Goal: Task Accomplishment & Management: Use online tool/utility

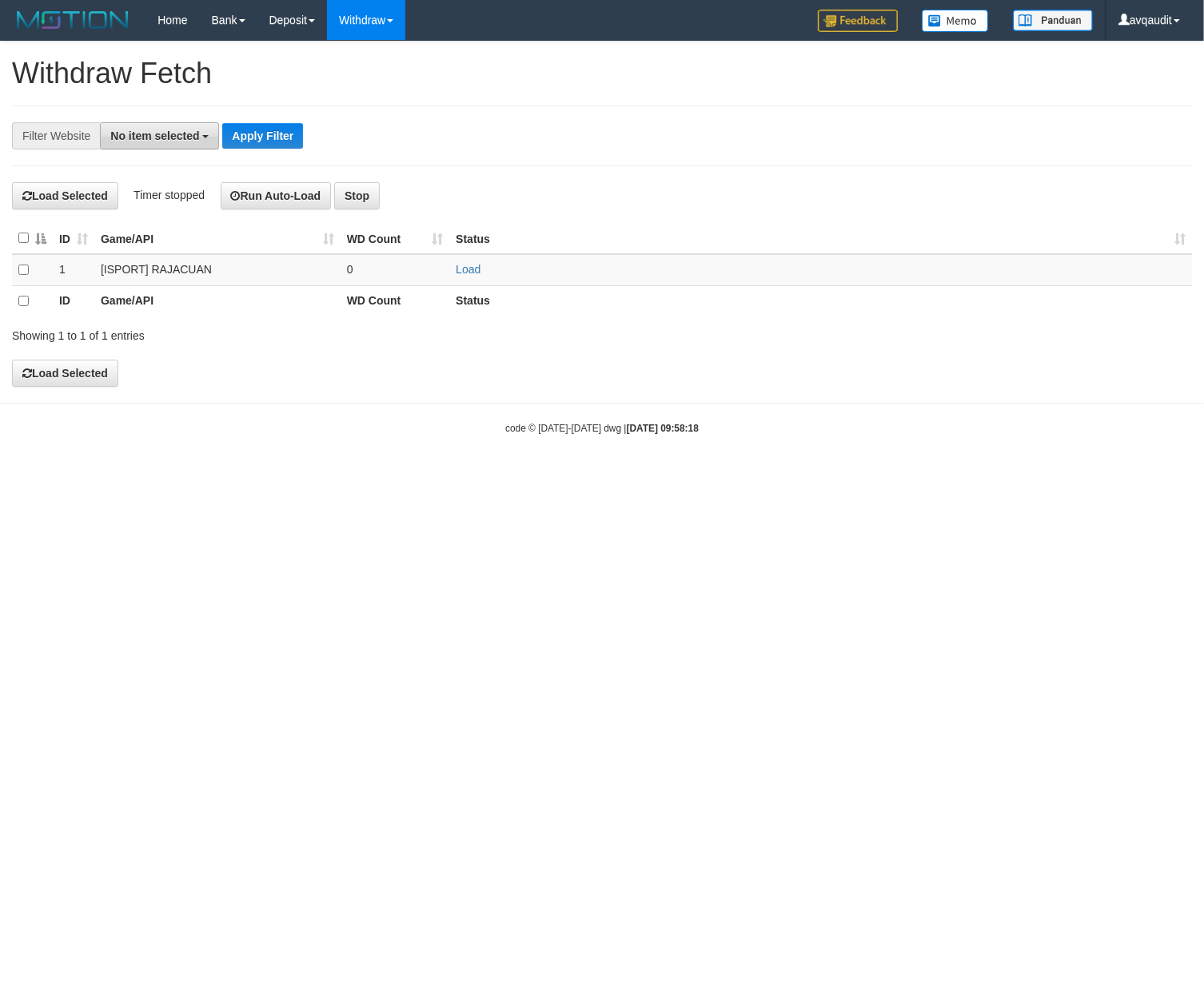
drag, startPoint x: 0, startPoint y: 0, endPoint x: 141, endPoint y: 144, distance: 201.5
click at [141, 144] on button "No item selected" at bounding box center [159, 136] width 119 height 27
click at [176, 237] on label "[ISPORT] RAJACUAN" at bounding box center [177, 241] width 153 height 22
select select "***"
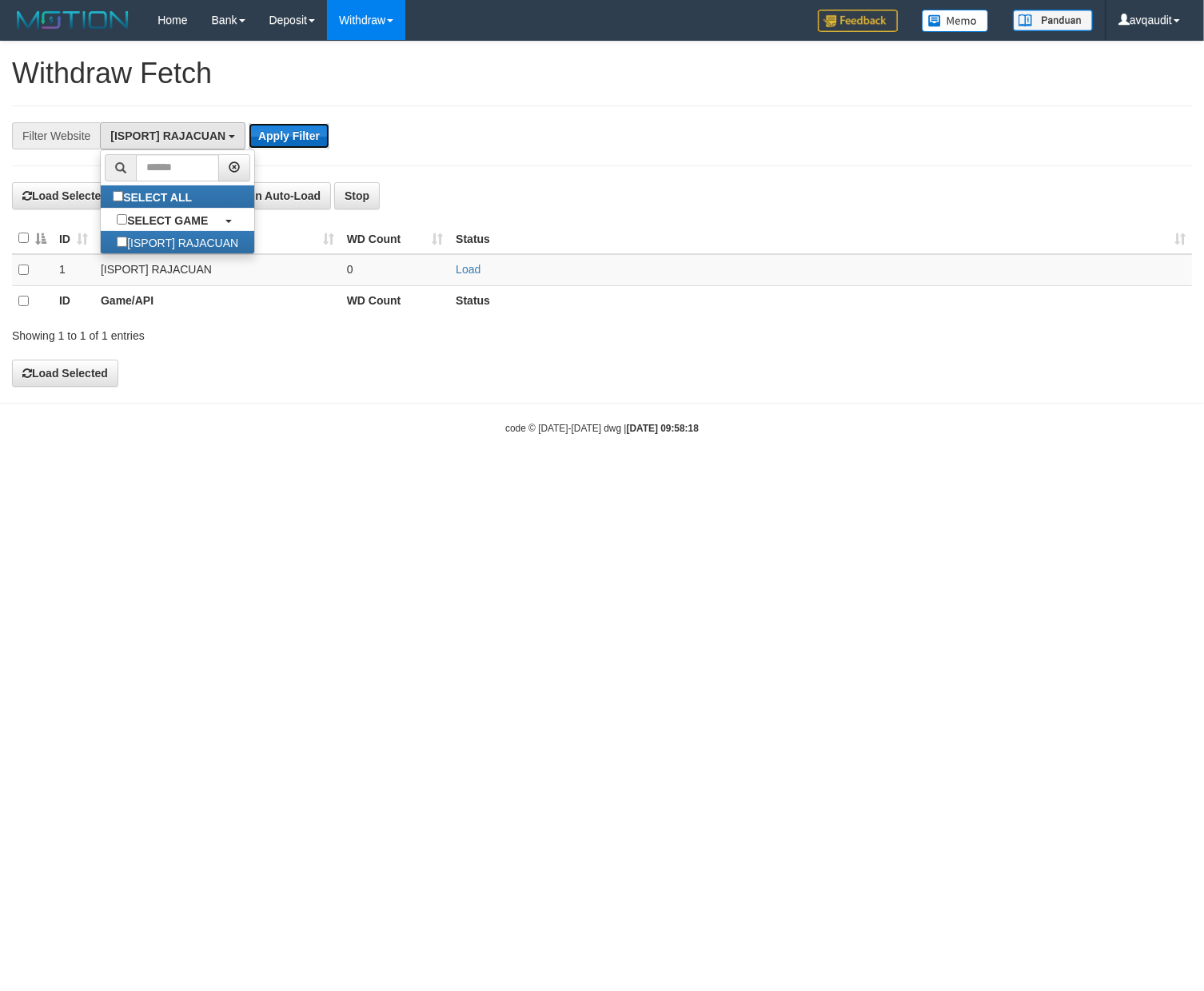
click at [266, 134] on button "Apply Filter" at bounding box center [289, 136] width 80 height 25
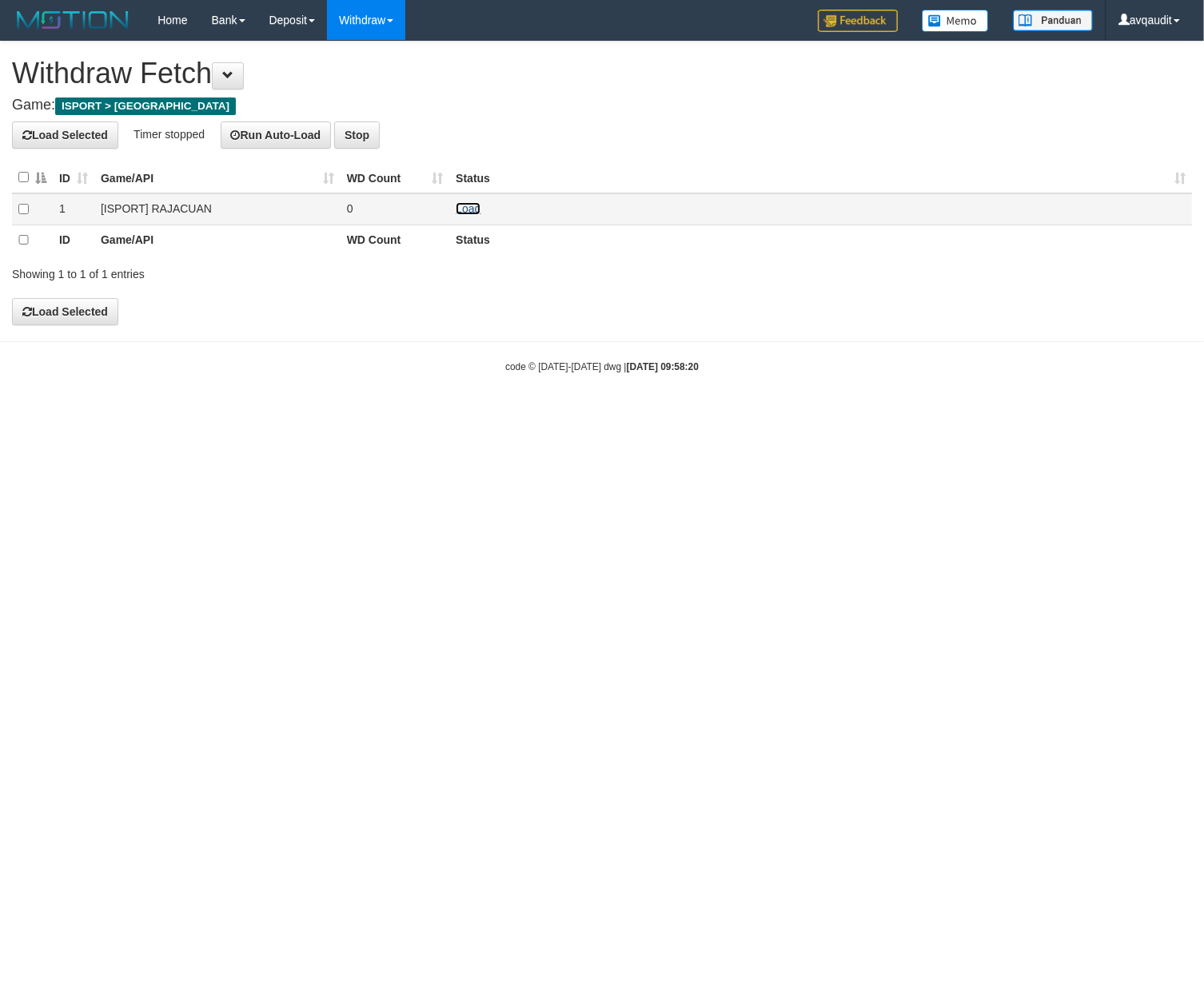
click at [469, 212] on link "Load" at bounding box center [468, 208] width 25 height 13
click at [464, 126] on h4 "Load Selected Timer stopped Run Auto-Load Stop" at bounding box center [602, 135] width 1180 height 27
click at [385, 52] on link "WD Fetch" at bounding box center [390, 54] width 126 height 20
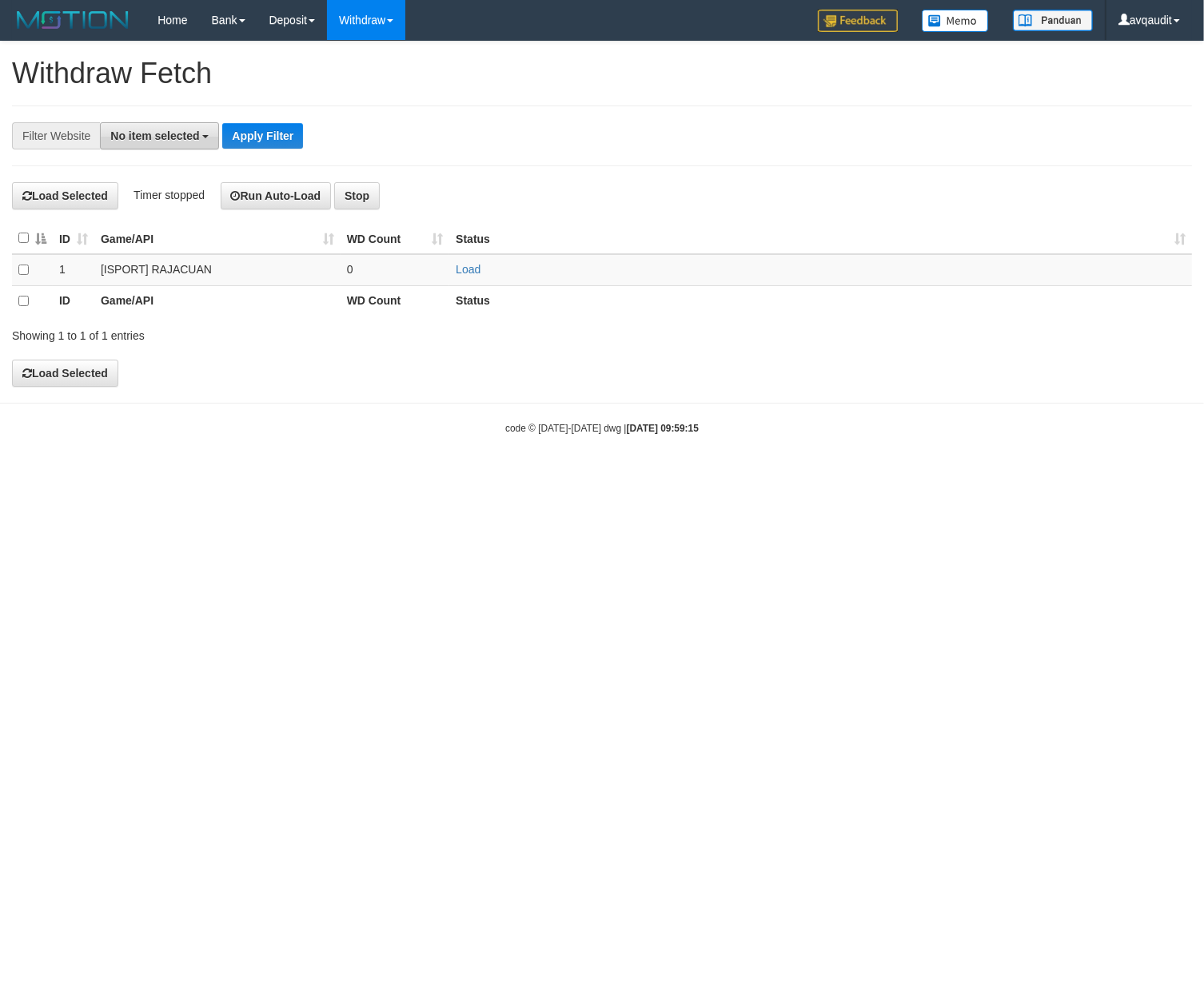
click at [176, 125] on button "No item selected" at bounding box center [159, 136] width 119 height 27
drag, startPoint x: 171, startPoint y: 232, endPoint x: 189, endPoint y: 222, distance: 20.6
click at [171, 232] on label "[ISPORT] RAJACUAN" at bounding box center [177, 241] width 153 height 22
select select "***"
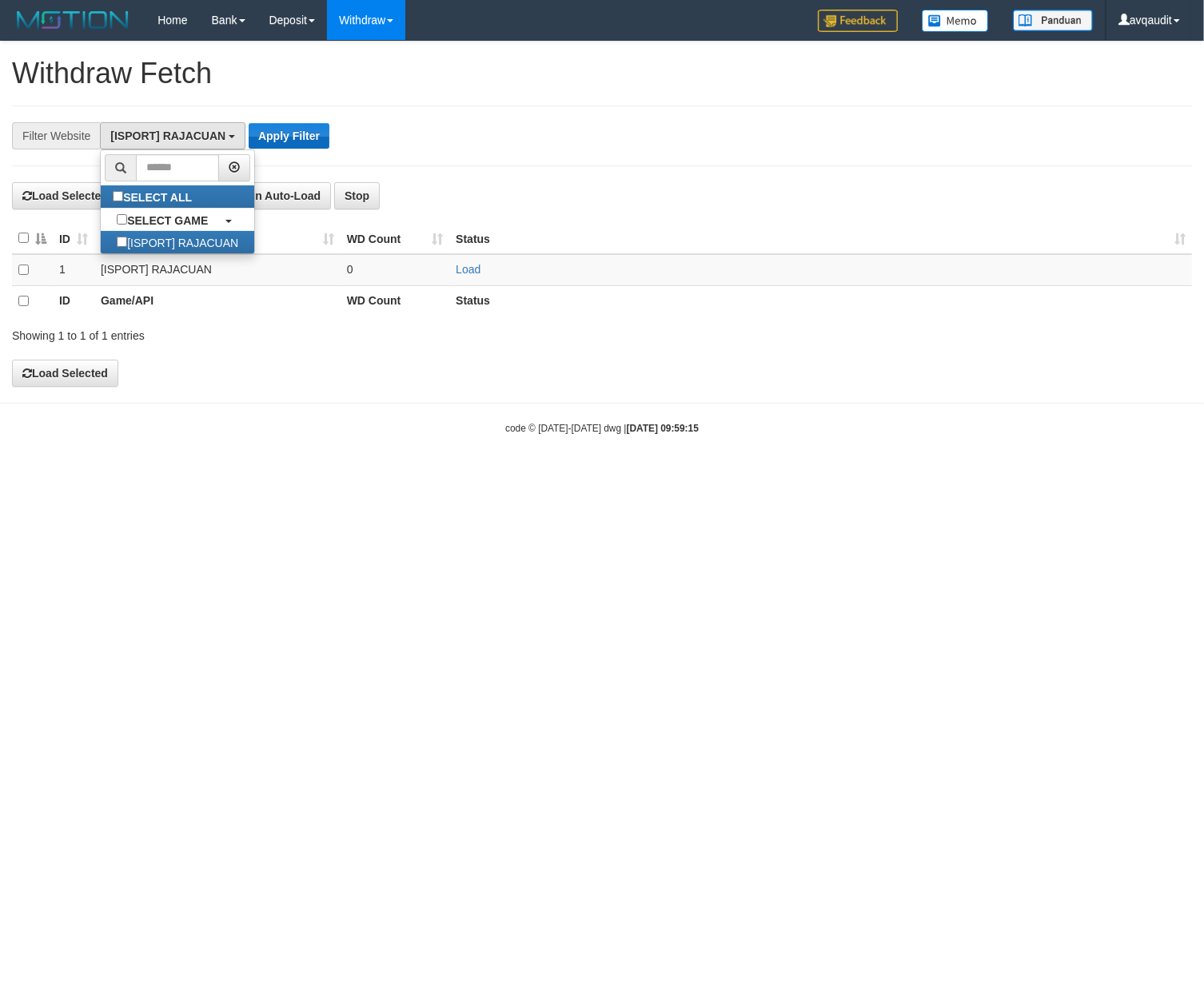
scroll to position [14, 0]
click at [316, 126] on button "Apply Filter" at bounding box center [289, 136] width 80 height 25
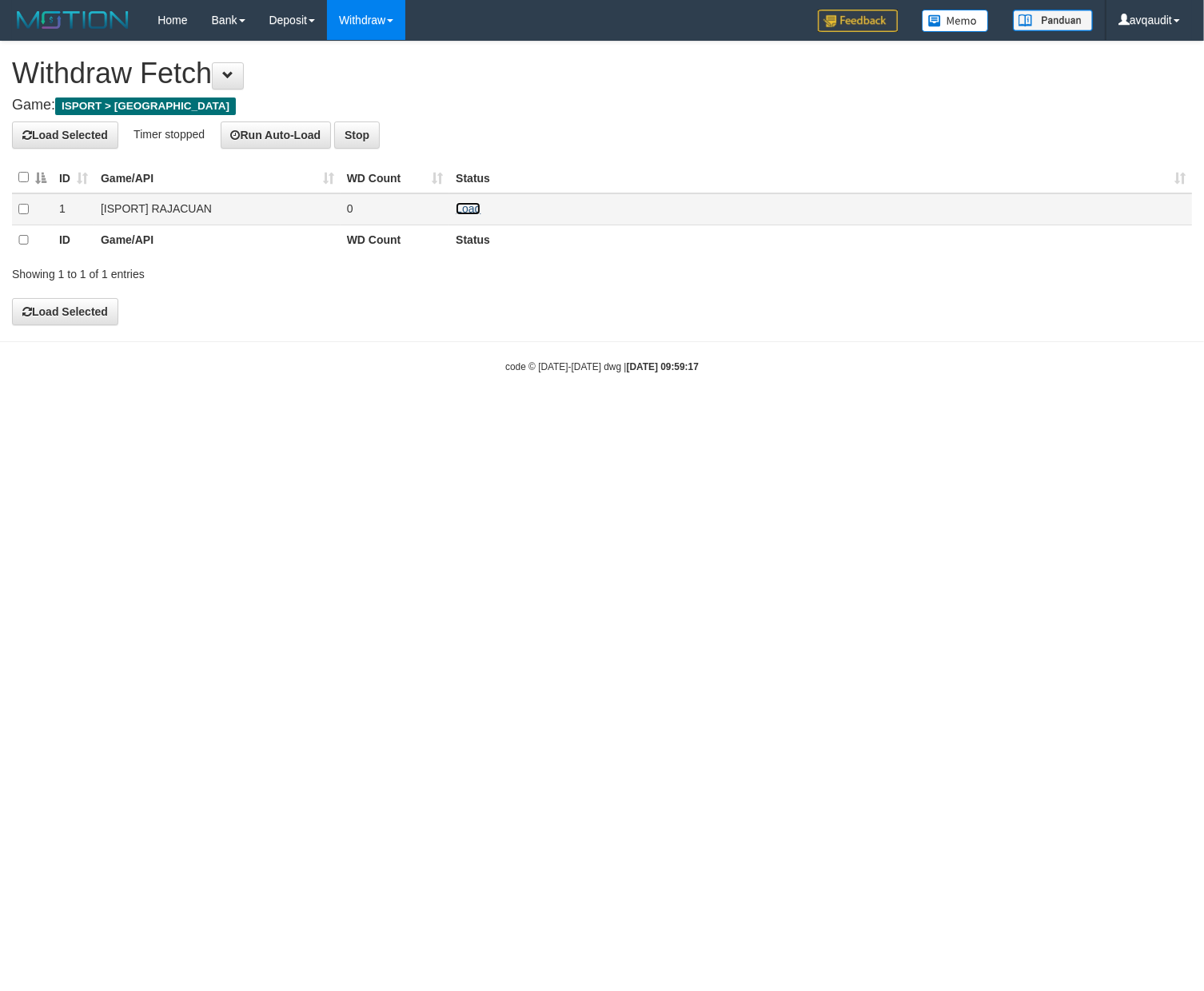
click at [479, 206] on link "Load" at bounding box center [468, 208] width 25 height 13
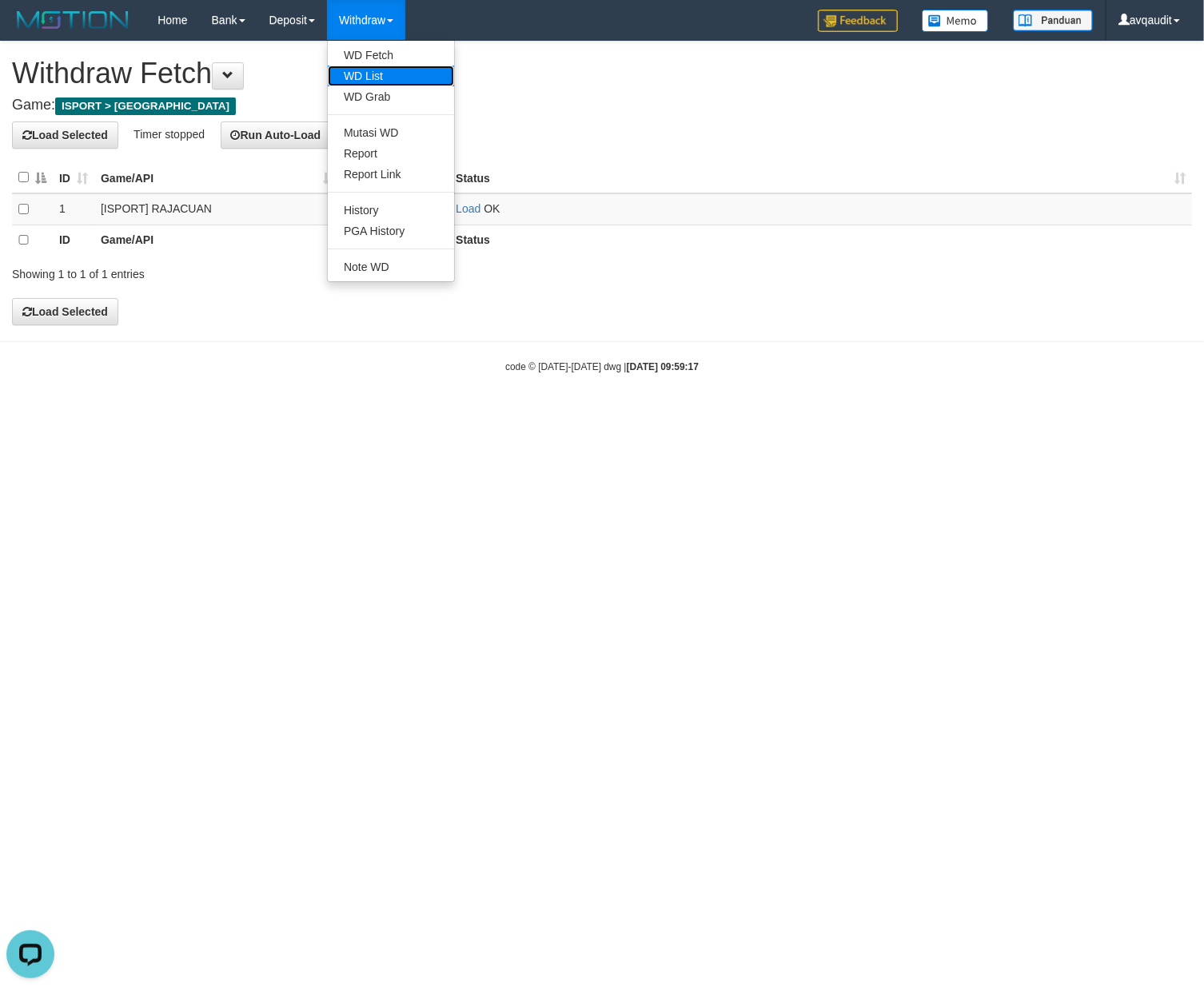
click at [387, 84] on link "WD List" at bounding box center [390, 76] width 126 height 20
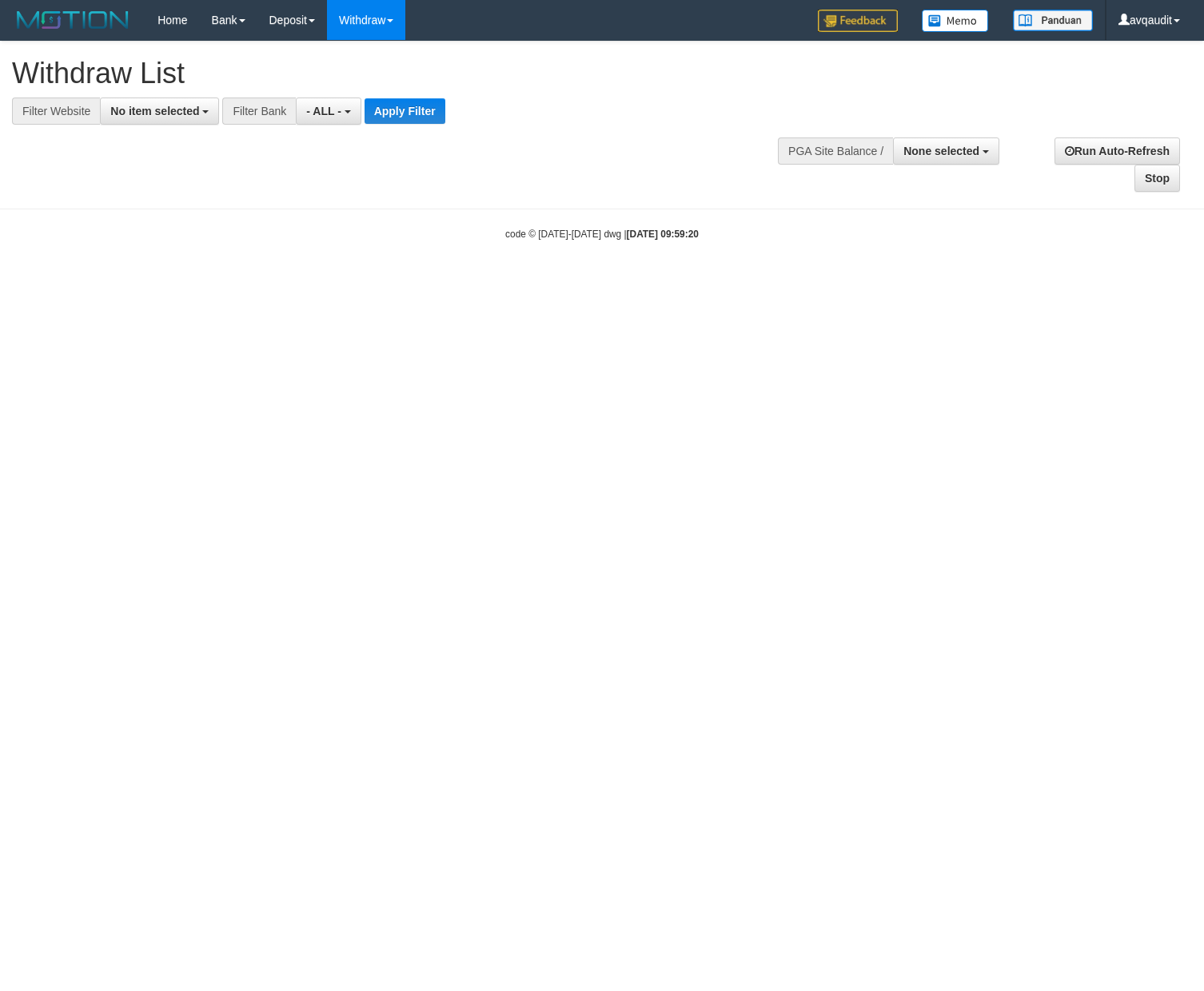
select select
click at [193, 117] on button "No item selected" at bounding box center [159, 111] width 119 height 27
click at [198, 222] on label "[ISPORT] RAJACUAN" at bounding box center [177, 217] width 153 height 22
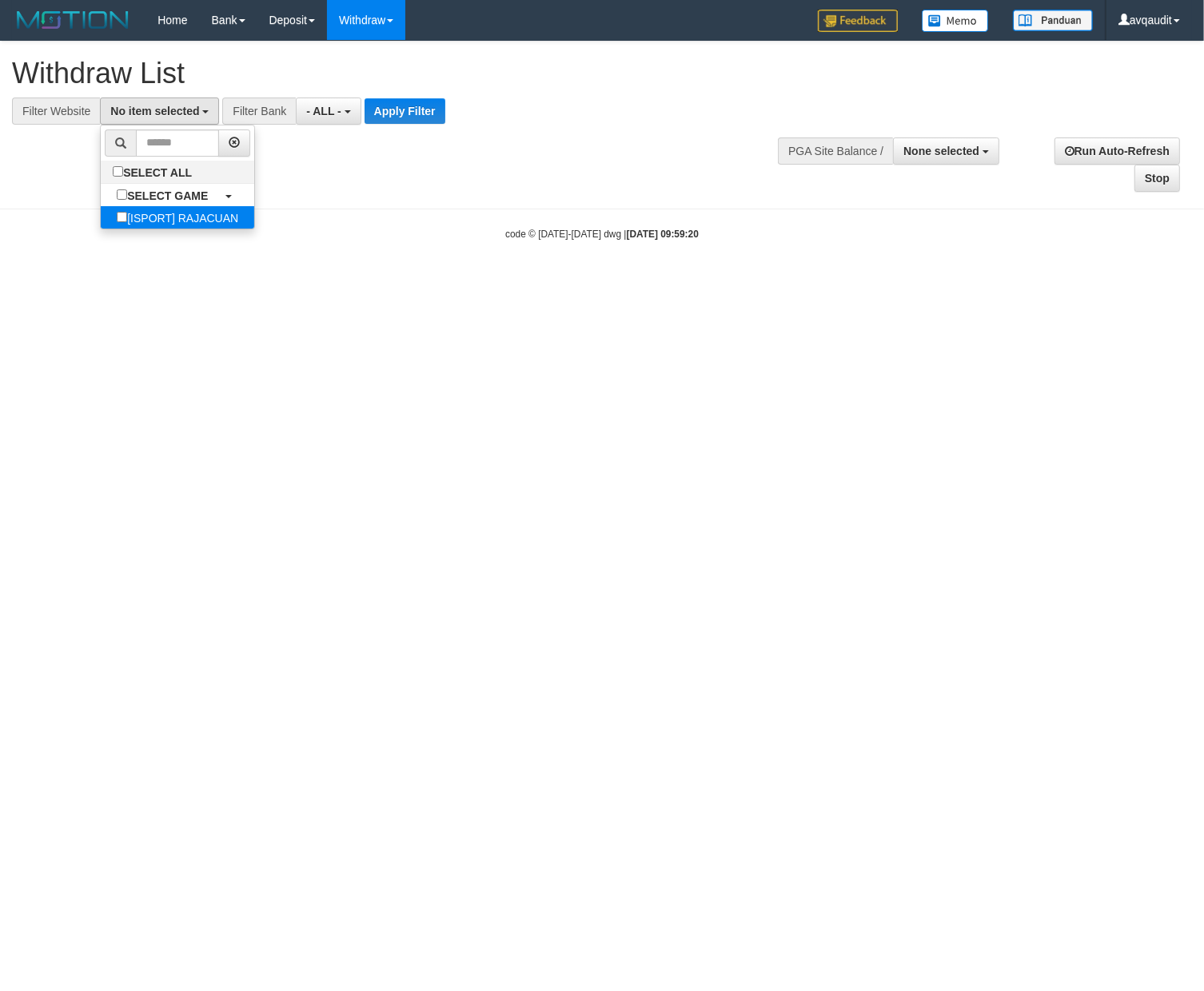
select select "***"
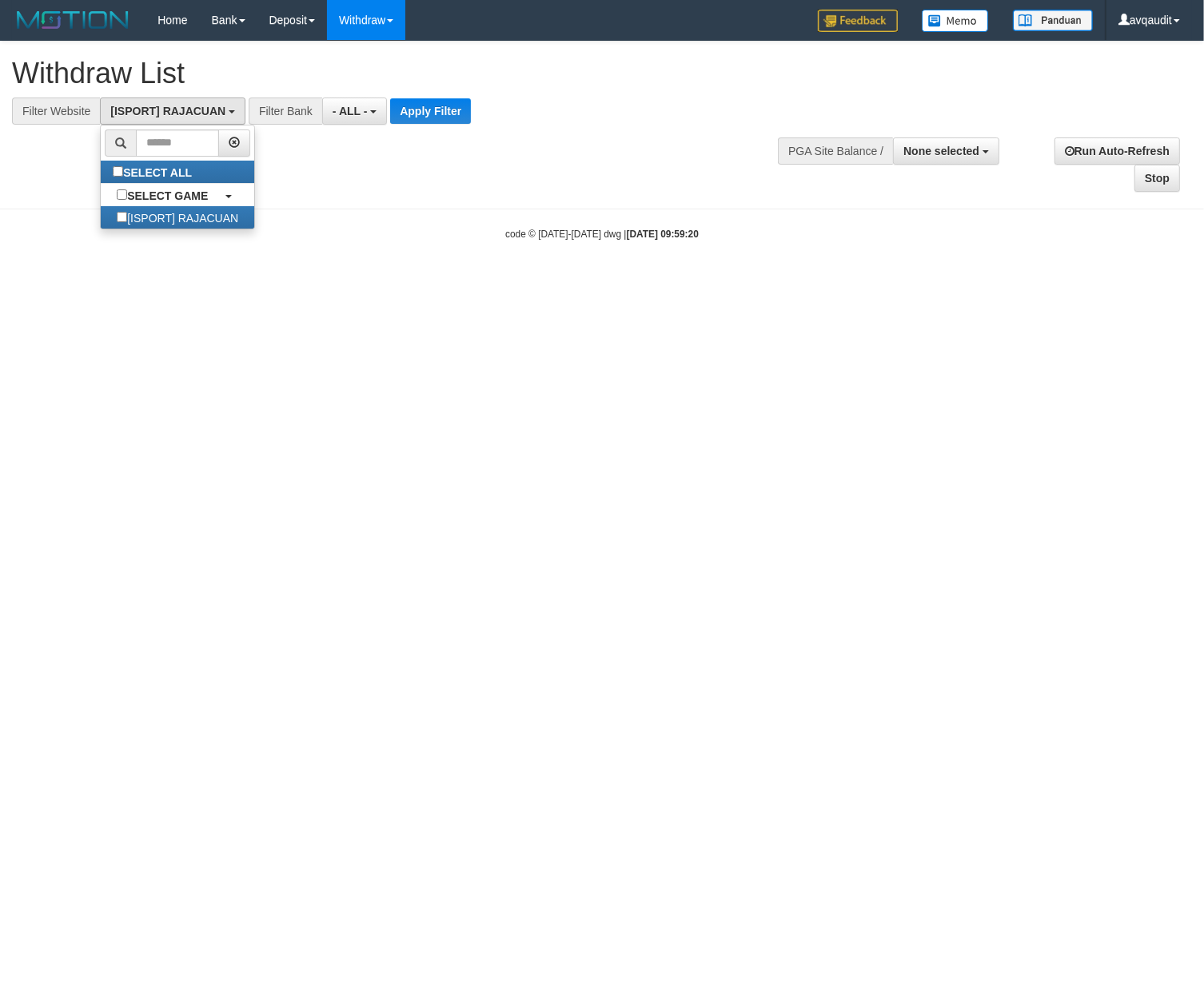
scroll to position [14, 0]
click at [410, 116] on button "Apply Filter" at bounding box center [430, 111] width 80 height 25
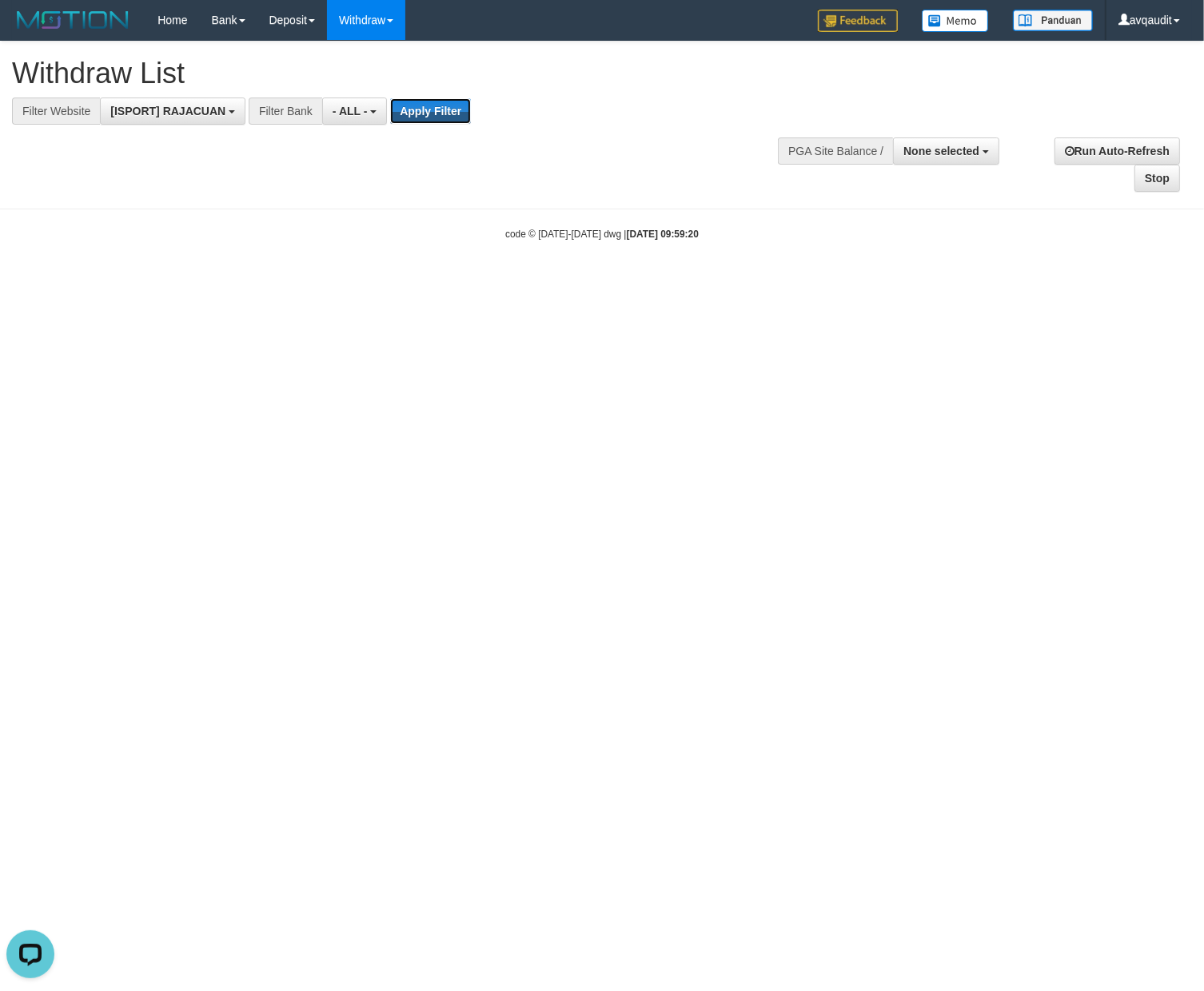
scroll to position [0, 0]
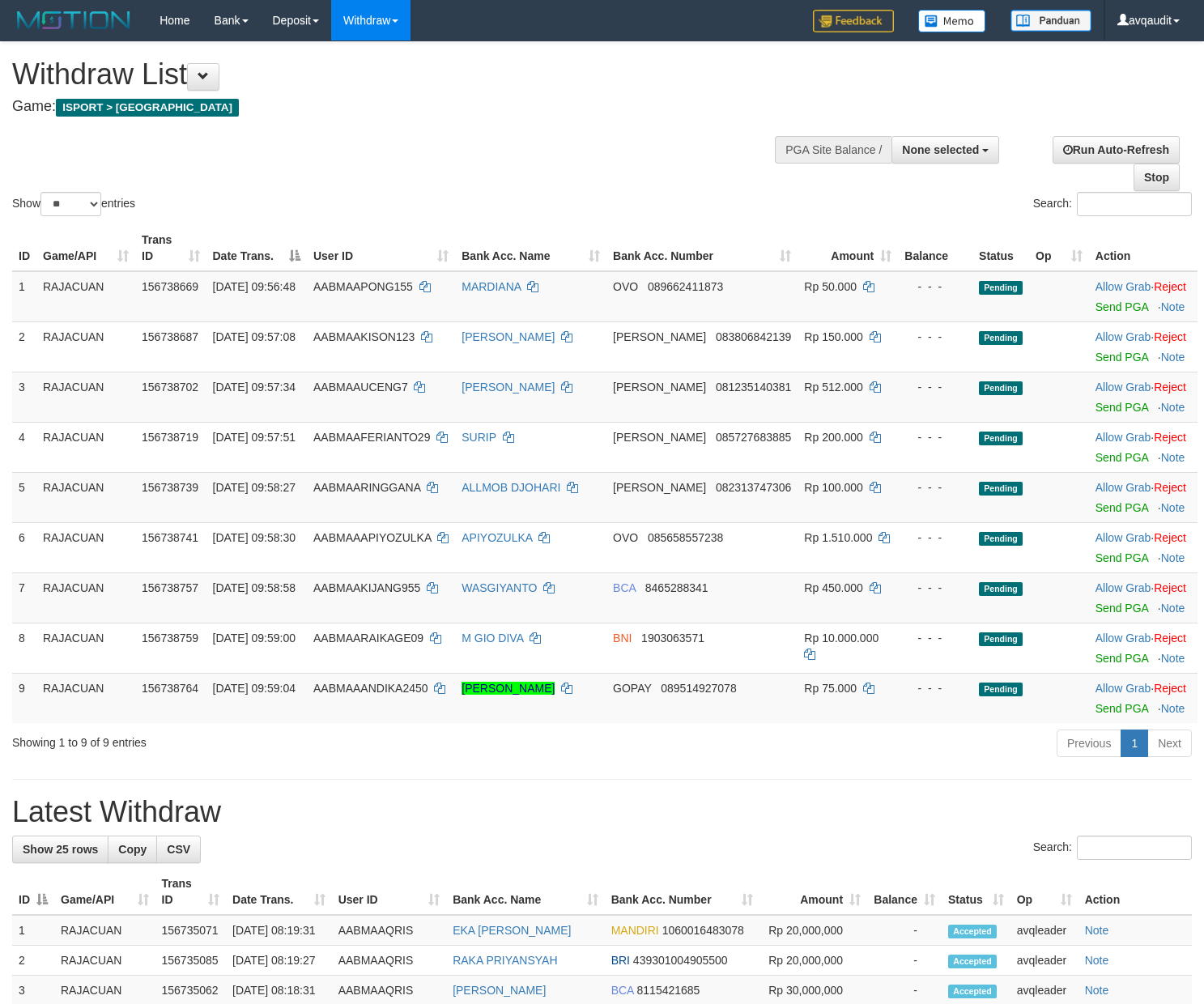
select select
select select "**"
click at [1136, 208] on input "Search:" at bounding box center [1134, 204] width 115 height 25
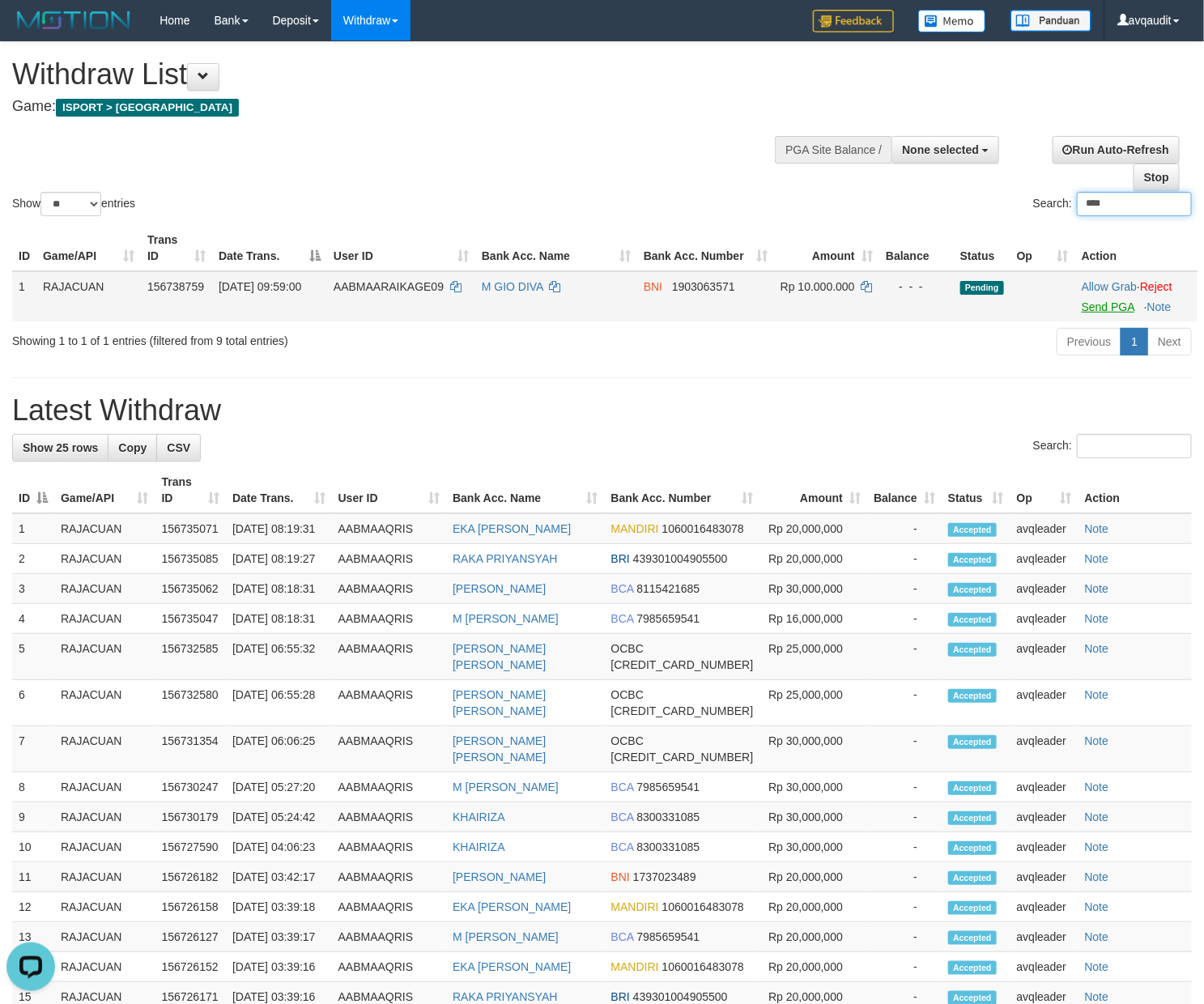
type input "****"
click at [1104, 306] on link "Send PGA" at bounding box center [1109, 306] width 53 height 13
